Goal: Task Accomplishment & Management: Manage account settings

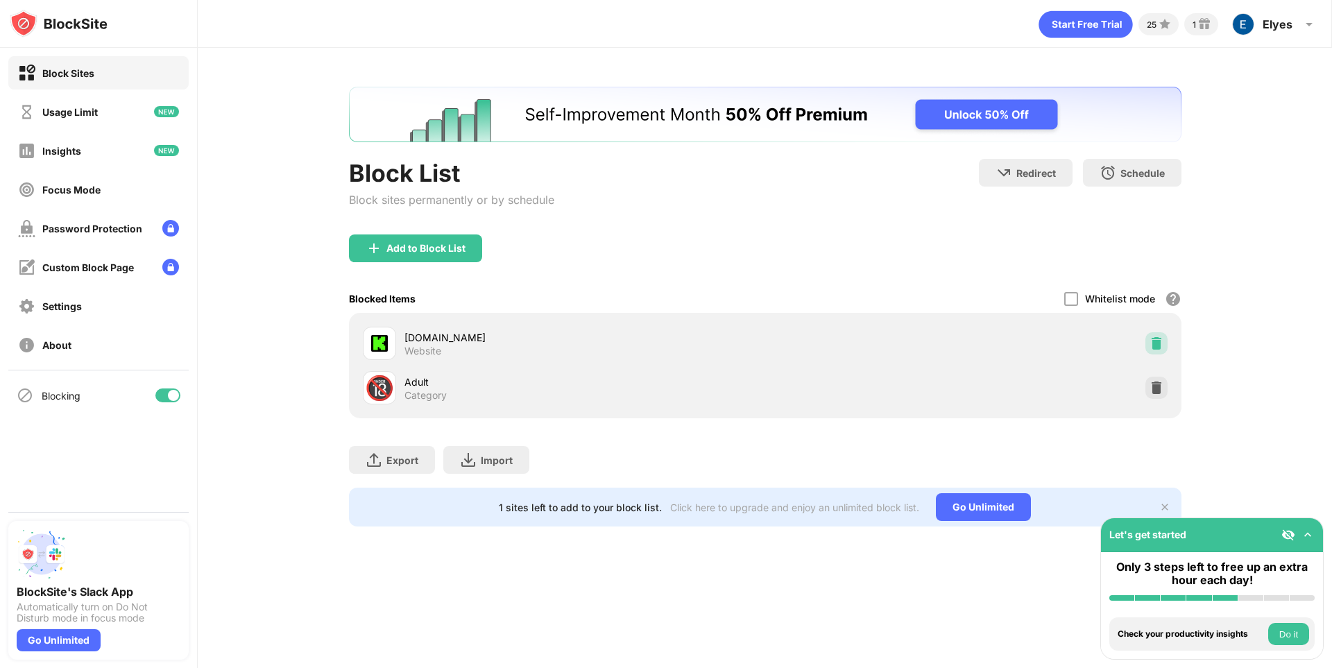
click at [1161, 343] on img at bounding box center [1157, 344] width 14 height 14
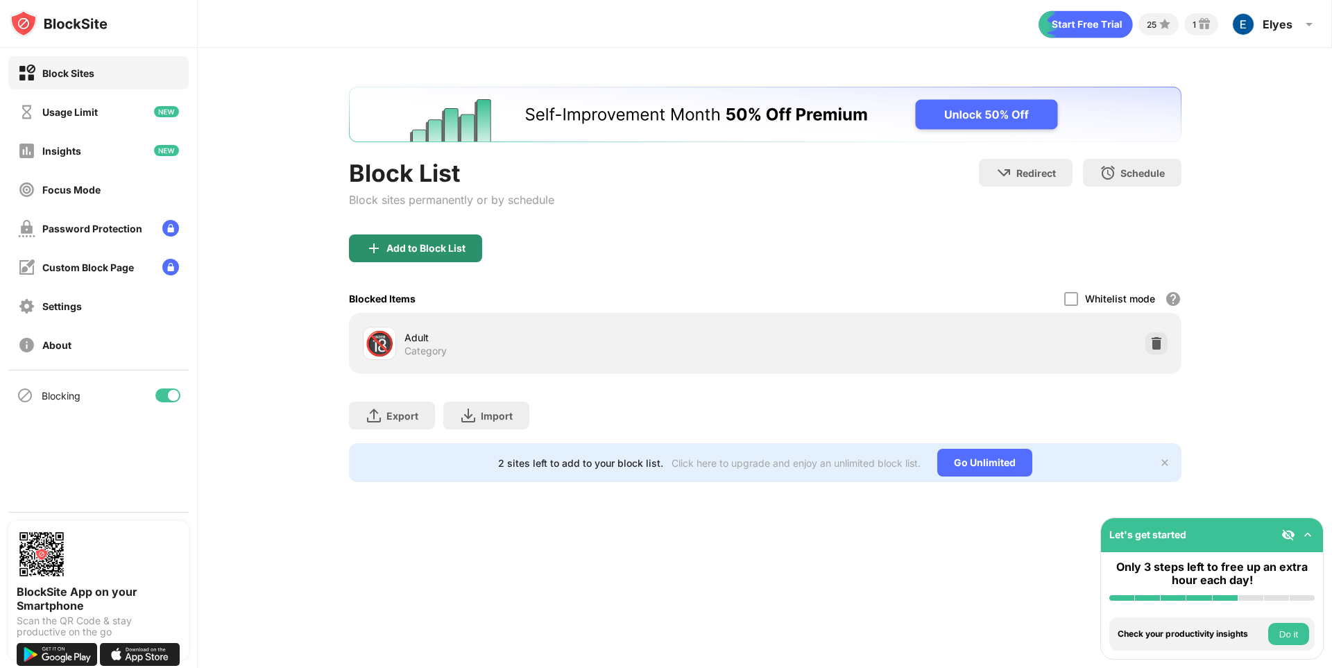
click at [433, 239] on div "Add to Block List" at bounding box center [415, 249] width 133 height 28
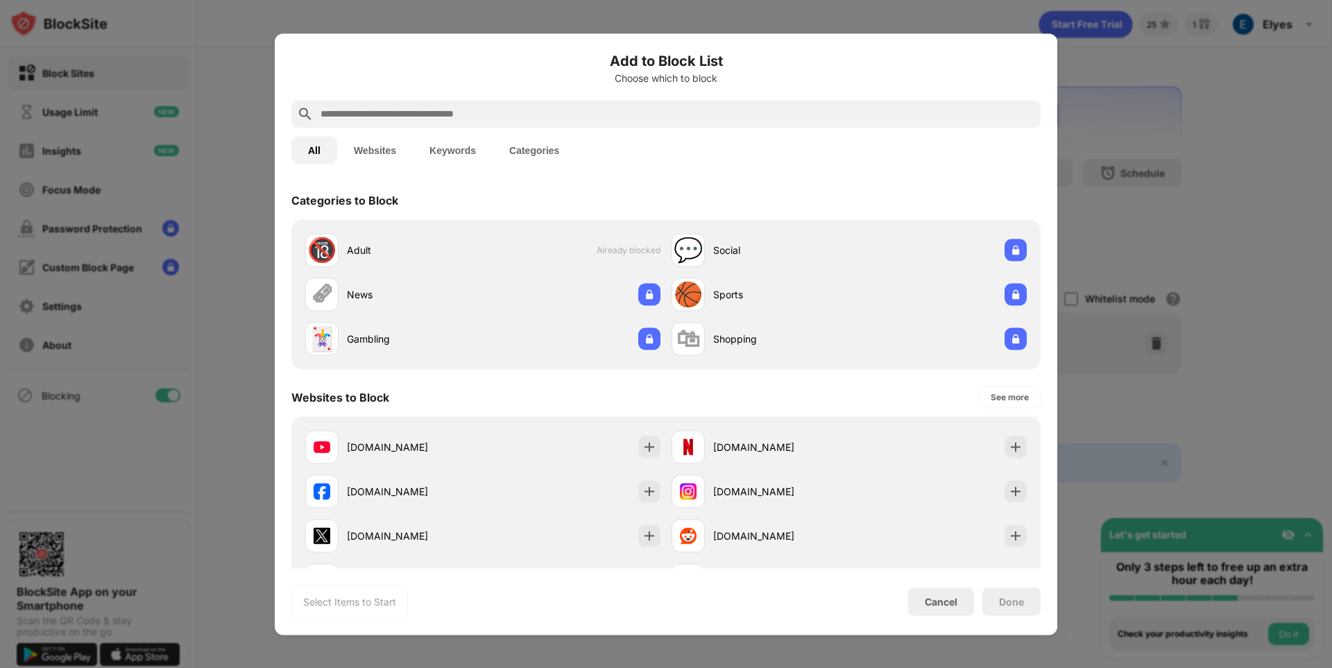
click at [380, 114] on input "text" at bounding box center [677, 113] width 716 height 17
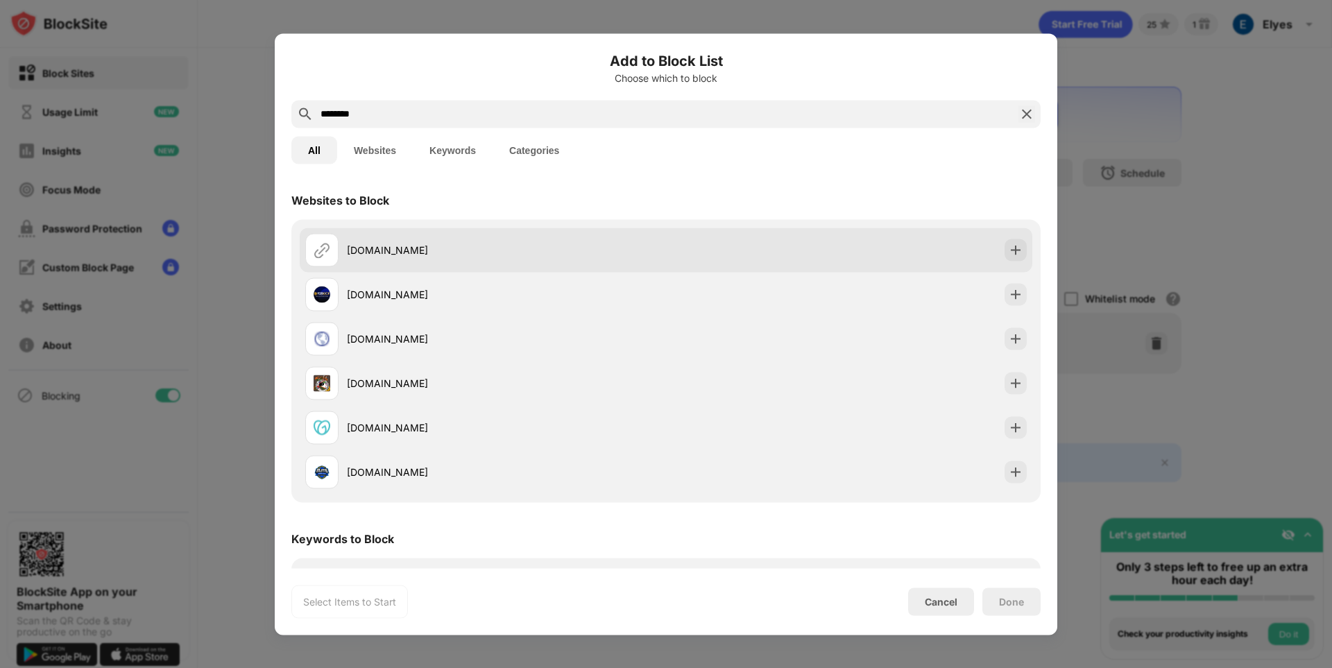
type input "********"
click at [436, 261] on div "[DOMAIN_NAME]" at bounding box center [485, 249] width 361 height 33
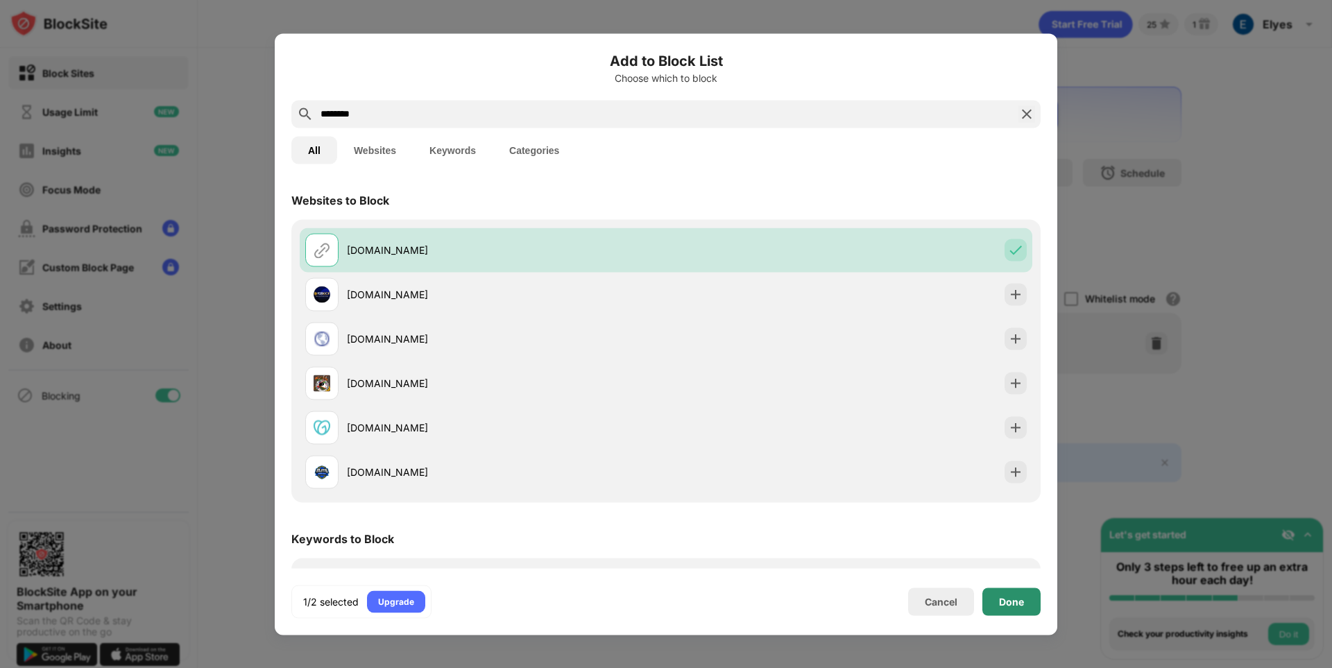
click at [1001, 596] on div "Done" at bounding box center [1011, 601] width 25 height 11
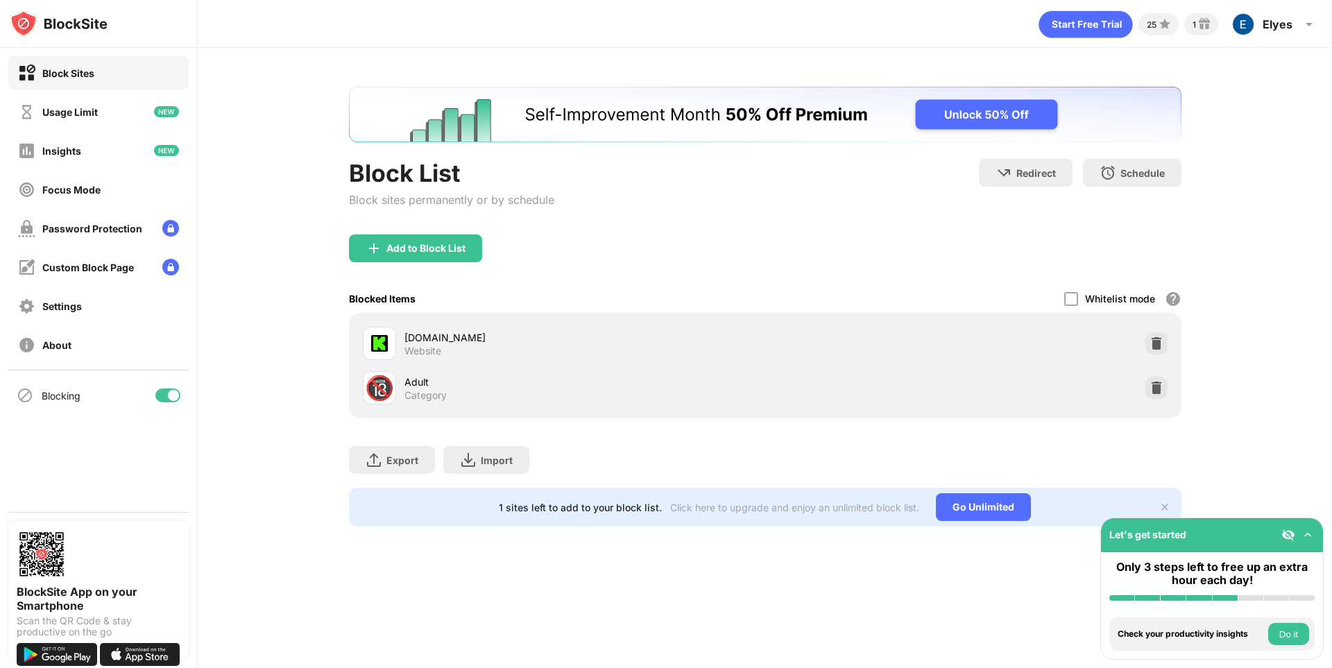
click at [1309, 530] on img at bounding box center [1308, 535] width 14 height 14
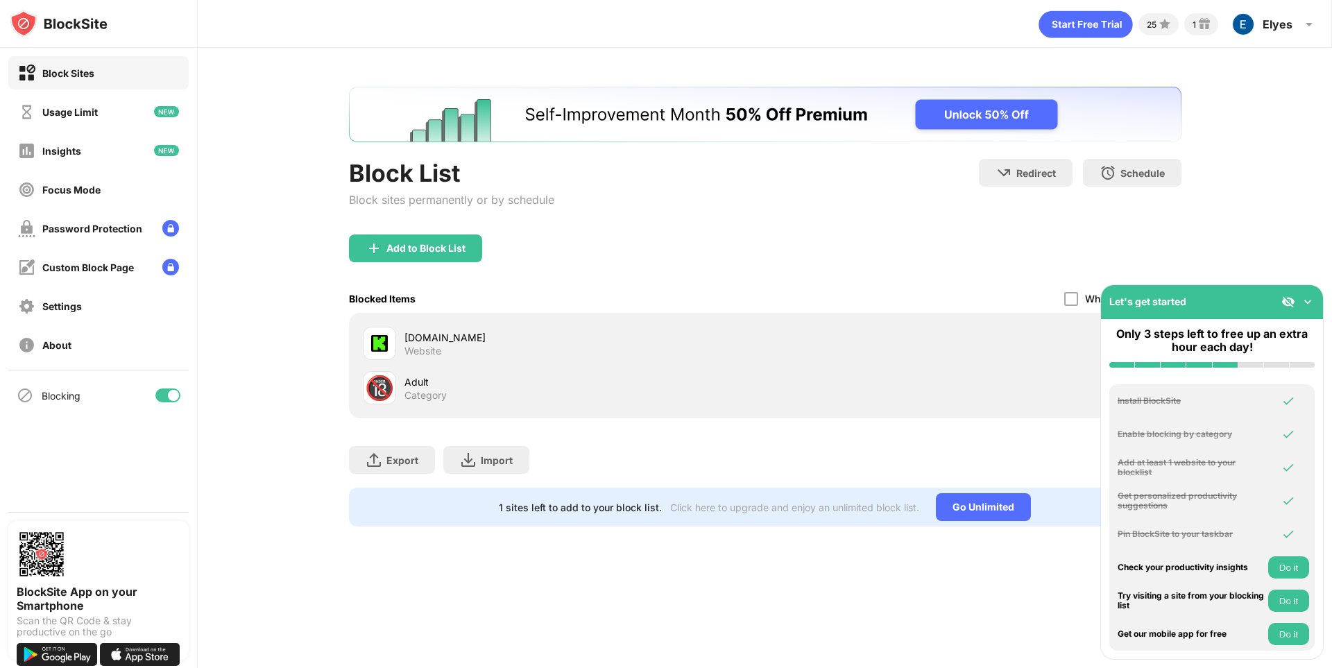
click at [1309, 302] on img at bounding box center [1308, 302] width 14 height 14
